Goal: Information Seeking & Learning: Check status

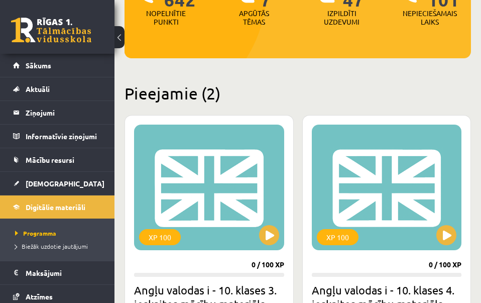
scroll to position [168, 0]
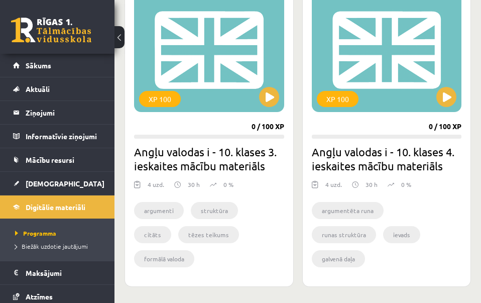
scroll to position [299, 0]
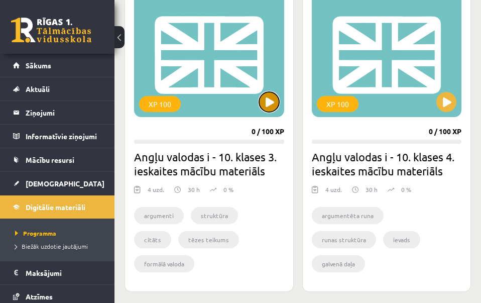
click at [266, 108] on button at bounding box center [269, 102] width 20 height 20
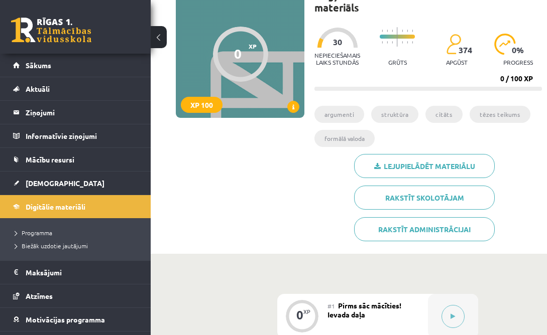
scroll to position [102, 0]
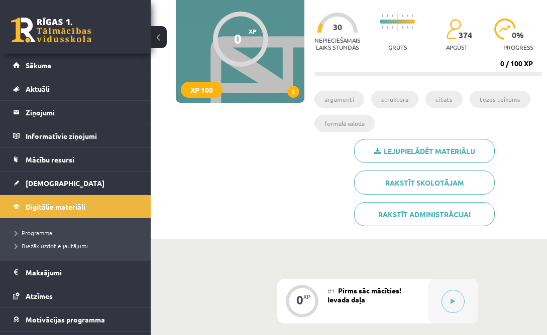
click at [291, 91] on span at bounding box center [293, 92] width 12 height 12
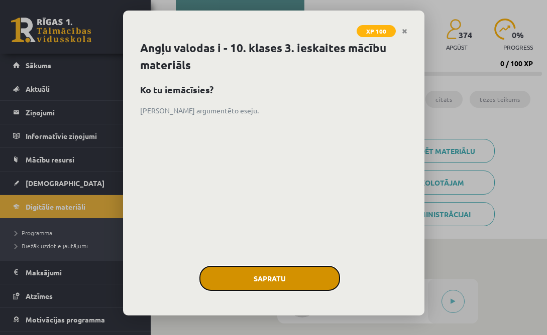
click at [277, 277] on button "Sapratu" at bounding box center [269, 278] width 141 height 25
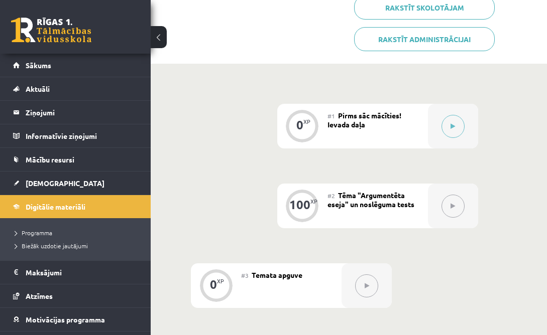
scroll to position [278, 0]
click at [447, 123] on button at bounding box center [452, 125] width 23 height 23
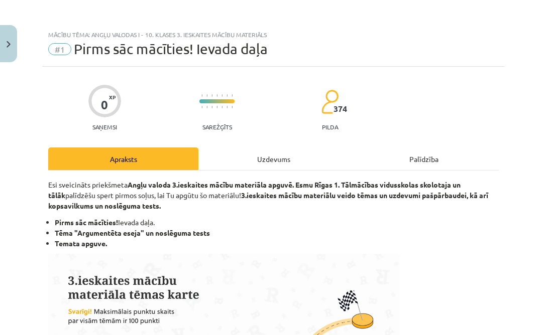
click at [285, 170] on div "Uzdevums" at bounding box center [273, 159] width 150 height 23
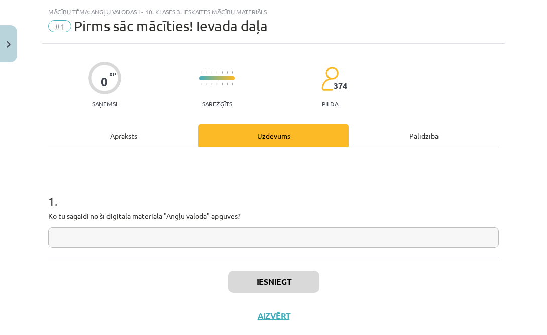
scroll to position [25, 0]
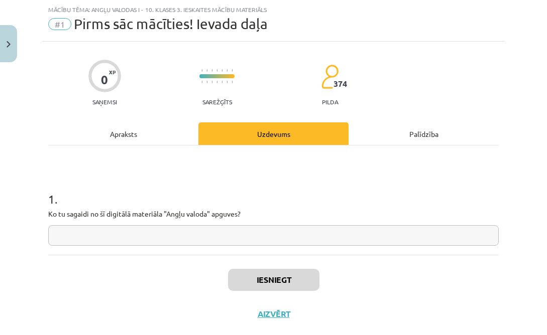
click at [188, 236] on input "text" at bounding box center [273, 235] width 450 height 21
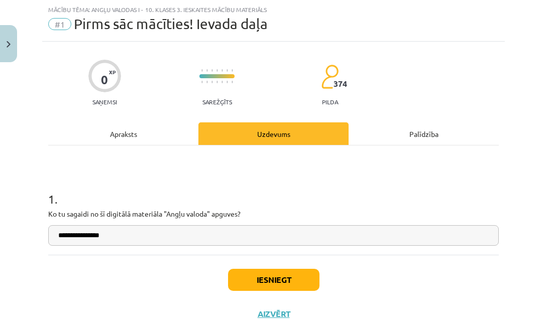
type input "**********"
click at [281, 278] on button "Iesniegt" at bounding box center [273, 280] width 91 height 22
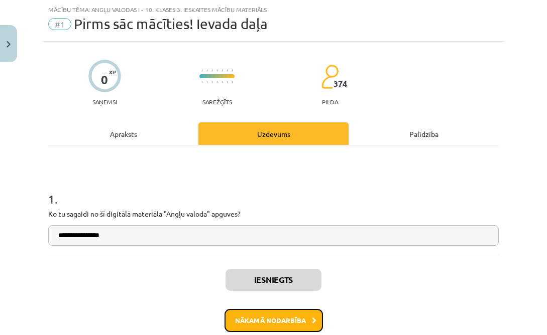
click at [306, 302] on button "Nākamā nodarbība" at bounding box center [273, 320] width 98 height 23
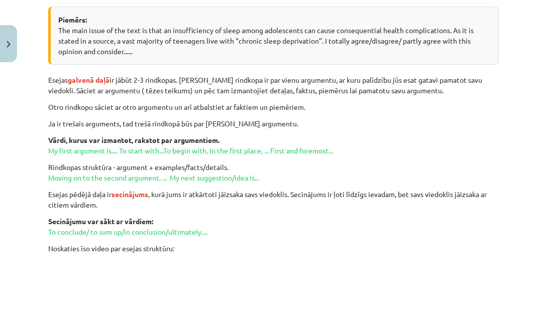
scroll to position [0, 0]
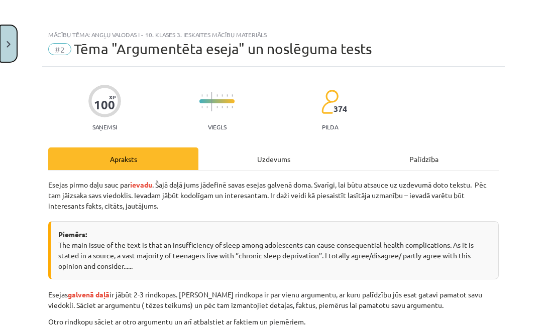
click at [12, 26] on button "Close" at bounding box center [8, 43] width 17 height 37
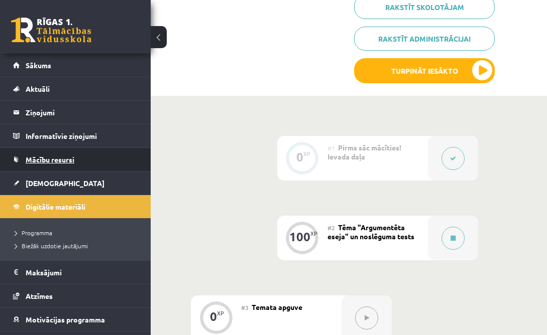
click at [72, 161] on span "Mācību resursi" at bounding box center [50, 159] width 49 height 9
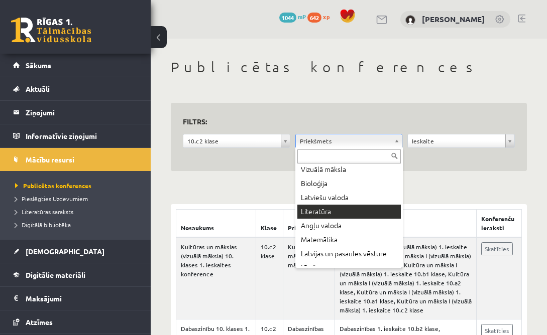
scroll to position [18, 0]
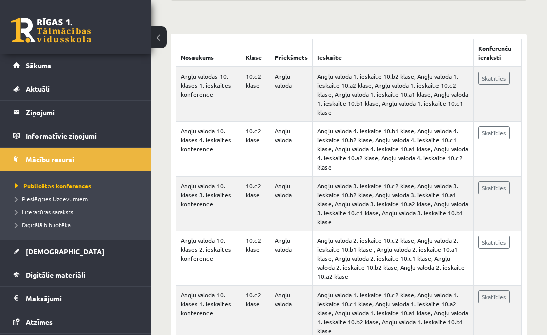
scroll to position [174, 0]
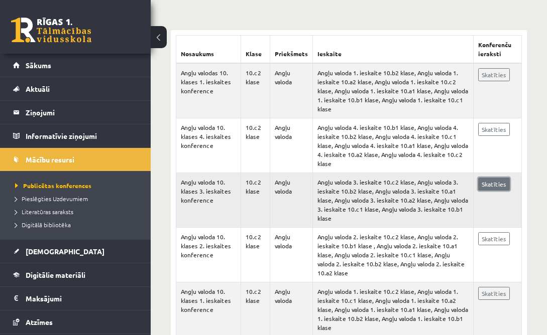
click at [503, 182] on link "Skatīties" at bounding box center [494, 184] width 32 height 13
click at [360, 35] on div "Nosaukums Klase Priekšmets Ieskaite Konferenču ieraksti Angļu valodas 10. klase…" at bounding box center [349, 189] width 356 height 318
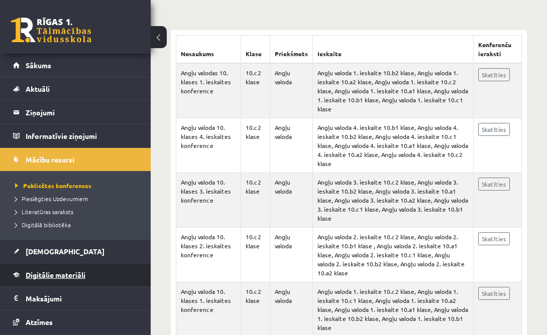
click at [56, 277] on span "Digitālie materiāli" at bounding box center [56, 275] width 60 height 9
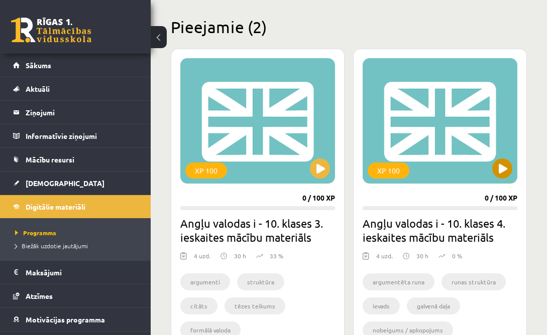
scroll to position [242, 0]
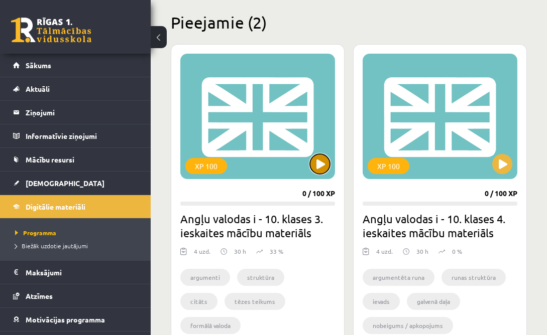
click at [319, 166] on button at bounding box center [320, 164] width 20 height 20
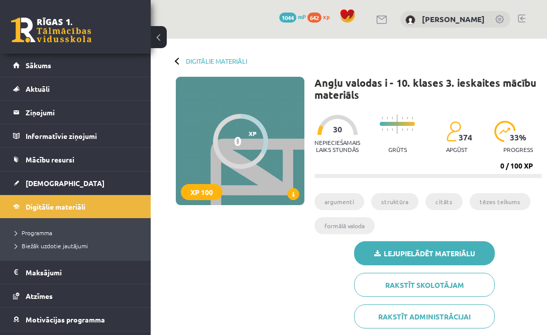
click at [471, 260] on link "Lejupielādēt materiālu" at bounding box center [424, 254] width 141 height 24
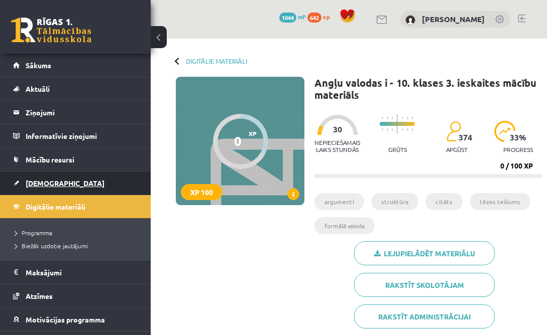
click at [63, 181] on link "[DEMOGRAPHIC_DATA]" at bounding box center [75, 183] width 125 height 23
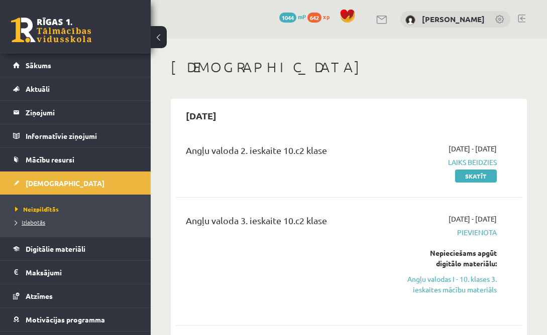
click at [53, 222] on link "Izlabotās" at bounding box center [78, 222] width 126 height 9
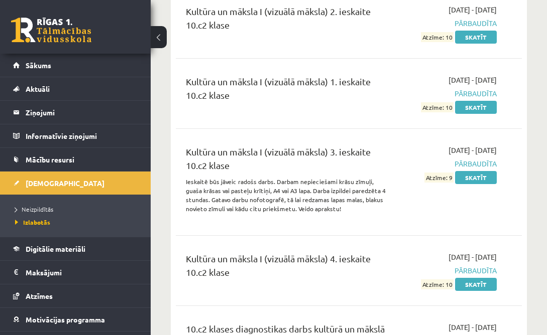
scroll to position [3385, 0]
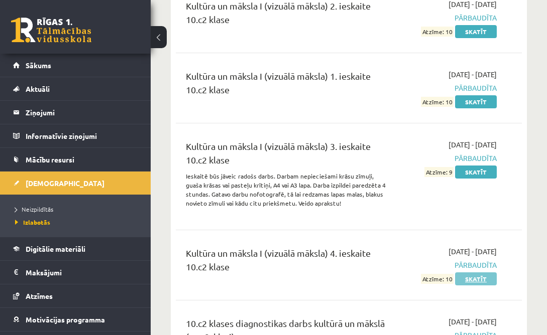
click at [471, 275] on link "Skatīt" at bounding box center [476, 279] width 42 height 13
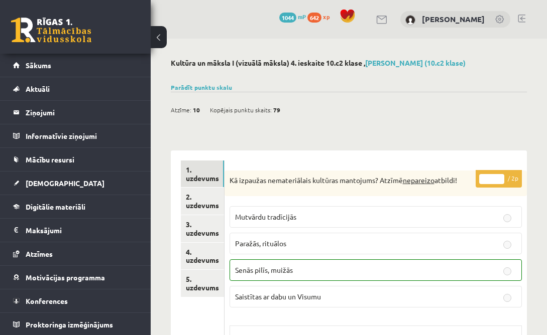
click at [192, 284] on link "5. uzdevums" at bounding box center [202, 283] width 43 height 27
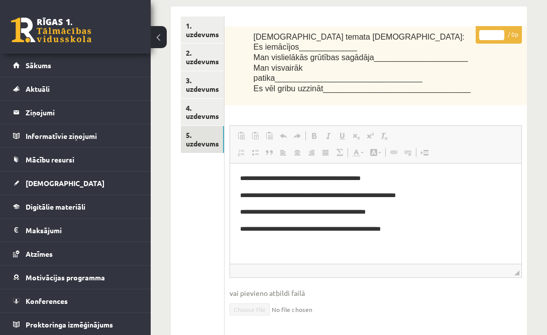
scroll to position [135, 0]
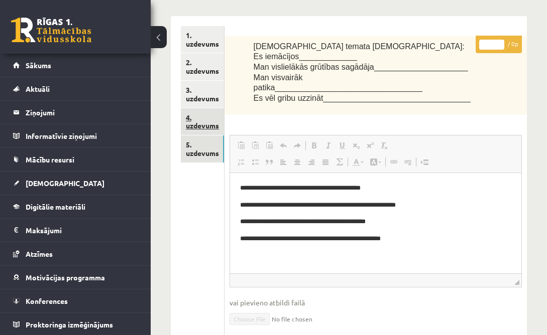
click at [204, 126] on link "4. uzdevums" at bounding box center [202, 121] width 43 height 27
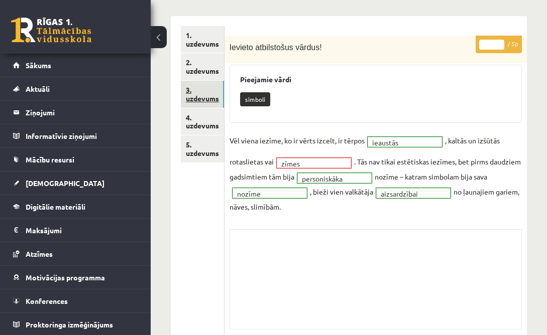
click at [198, 92] on link "3. uzdevums" at bounding box center [202, 94] width 43 height 27
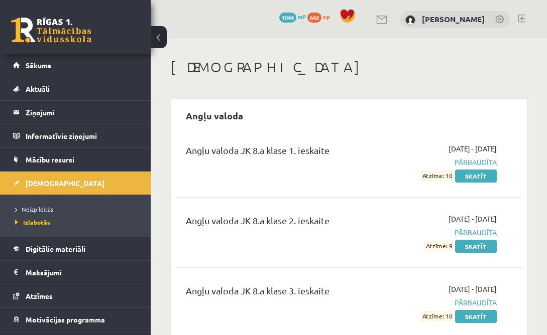
scroll to position [3383, 0]
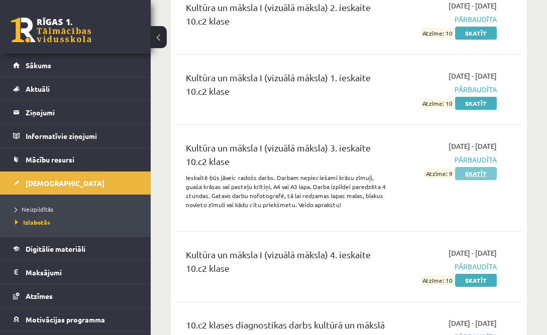
click at [471, 167] on link "Skatīt" at bounding box center [476, 173] width 42 height 13
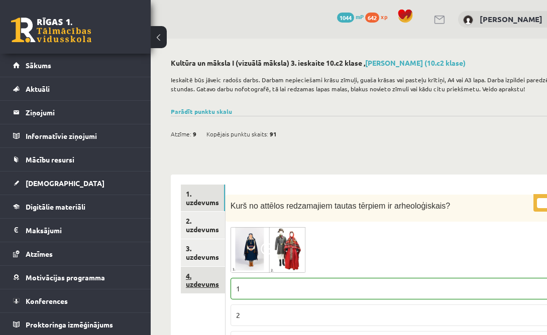
click at [188, 285] on link "4. uzdevums" at bounding box center [203, 280] width 44 height 27
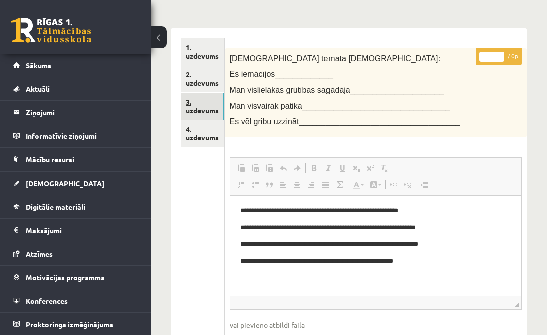
click at [201, 109] on link "3. uzdevums" at bounding box center [202, 106] width 43 height 27
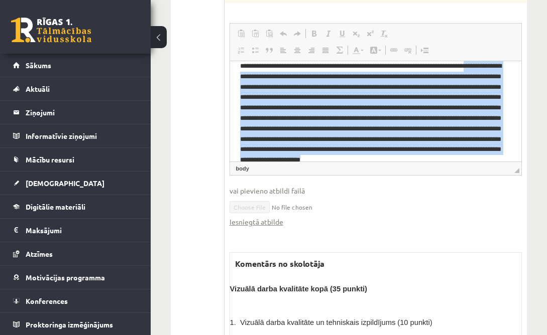
scroll to position [35, 0]
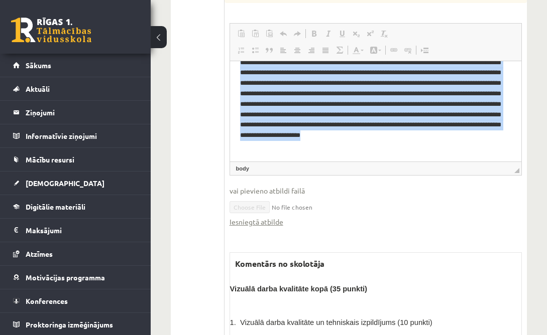
drag, startPoint x: 239, startPoint y: 72, endPoint x: 675, endPoint y: 252, distance: 471.5
click at [444, 161] on html "**********" at bounding box center [374, 93] width 291 height 135
copy p "**********"
